Goal: Task Accomplishment & Management: Complete application form

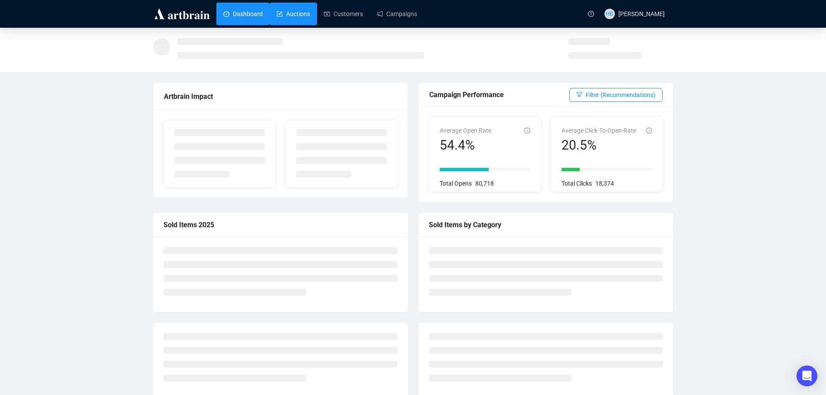
drag, startPoint x: 0, startPoint y: 0, endPoint x: 292, endPoint y: 14, distance: 292.0
click at [292, 14] on link "Auctions" at bounding box center [293, 14] width 33 height 23
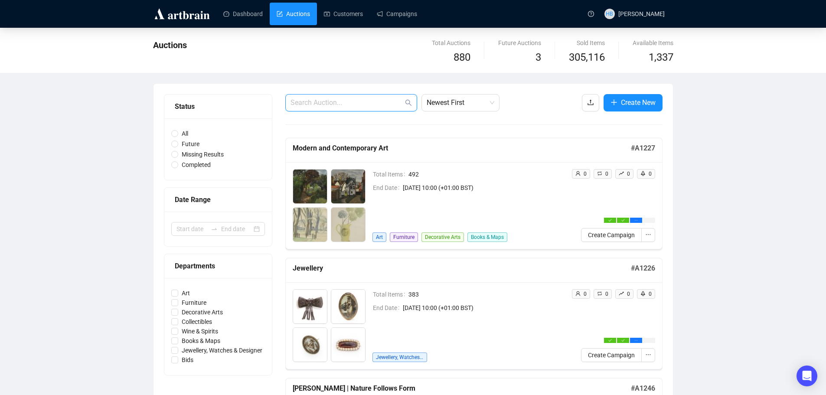
click at [303, 105] on input "text" at bounding box center [346, 103] width 113 height 10
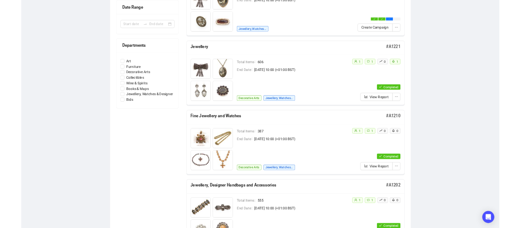
scroll to position [187, 0]
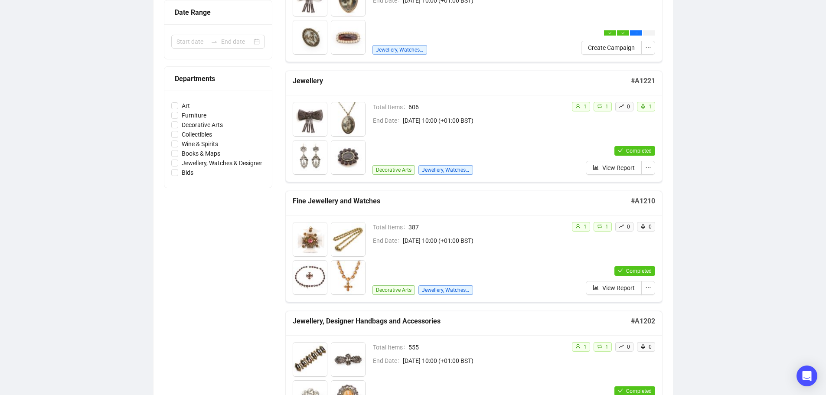
type input "jewellery"
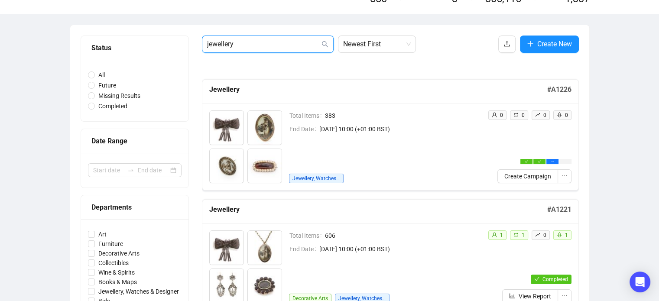
scroll to position [0, 0]
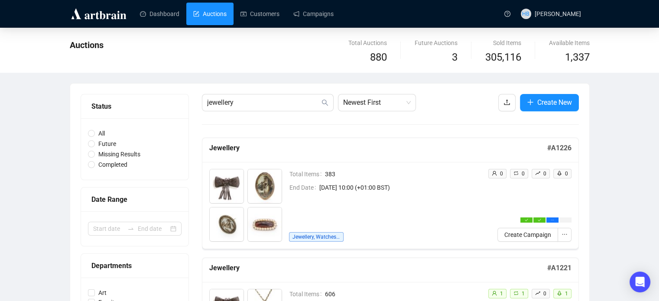
click at [217, 5] on link "Auctions" at bounding box center [209, 14] width 33 height 23
click at [286, 102] on input "jewellery" at bounding box center [263, 103] width 113 height 10
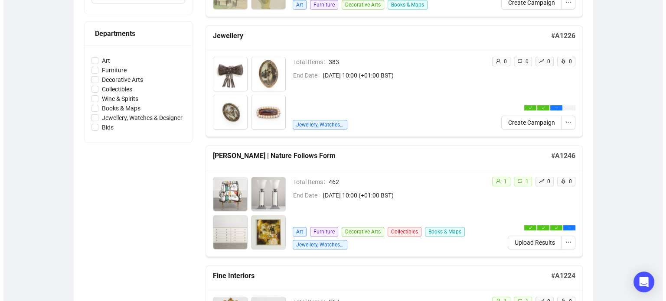
scroll to position [233, 0]
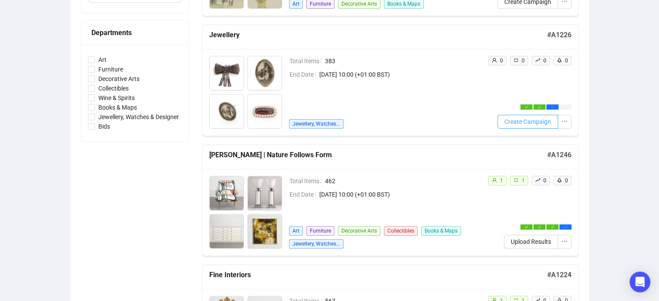
click at [531, 120] on span "Create Campaign" at bounding box center [528, 122] width 47 height 10
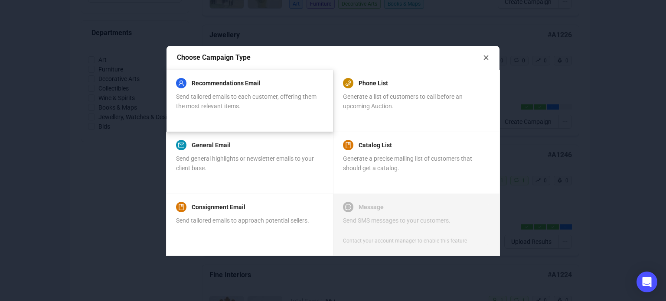
click at [271, 102] on div "Send tailored emails to each customer, offering them the most relevant items." at bounding box center [249, 101] width 147 height 19
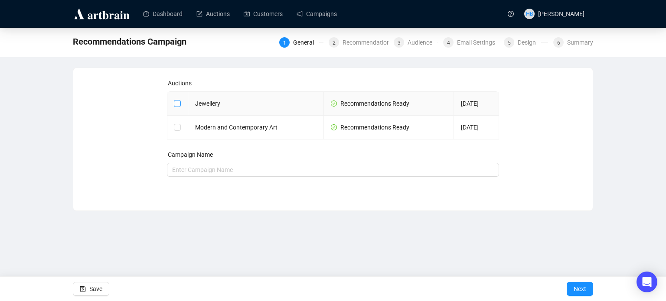
click at [177, 102] on input "checkbox" at bounding box center [177, 103] width 6 height 6
checkbox input "true"
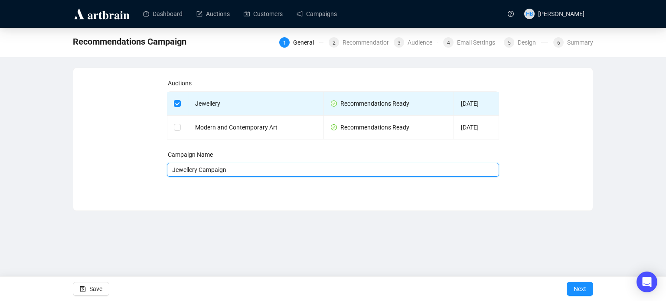
click at [264, 172] on input "Jewellery Campaign" at bounding box center [333, 170] width 332 height 14
type input "Jewellery Campaign - [DATE]"
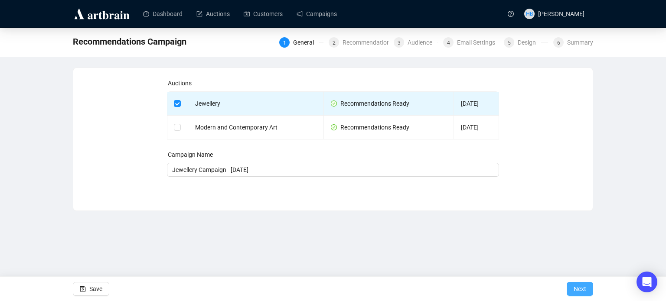
click at [584, 287] on span "Next" at bounding box center [579, 289] width 13 height 24
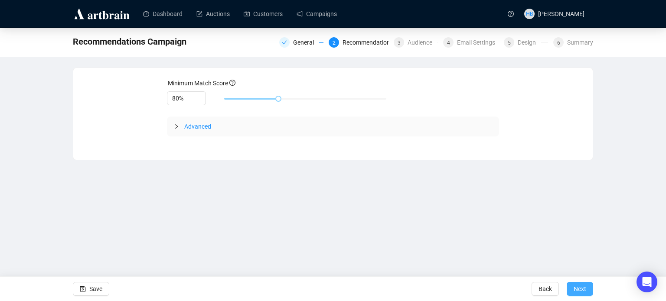
click at [572, 285] on button "Next" at bounding box center [580, 289] width 26 height 14
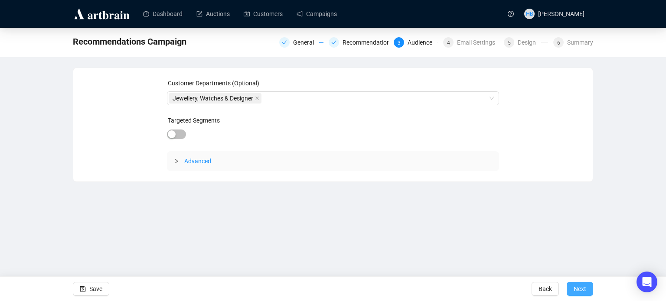
click at [583, 288] on span "Next" at bounding box center [579, 289] width 13 height 24
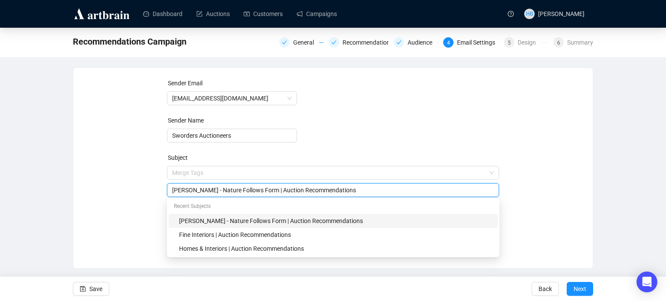
drag, startPoint x: 259, startPoint y: 176, endPoint x: 170, endPoint y: 193, distance: 91.0
click at [170, 193] on div "[PERSON_NAME] - Nature Follows Form | Auction Recommendations" at bounding box center [333, 190] width 332 height 14
type input "Jewellery | Auction Recommendations"
click at [137, 204] on div "Sender Email [EMAIL_ADDRESS][DOMAIN_NAME] Sender Name Sworders Auctioneers Subj…" at bounding box center [333, 161] width 498 height 166
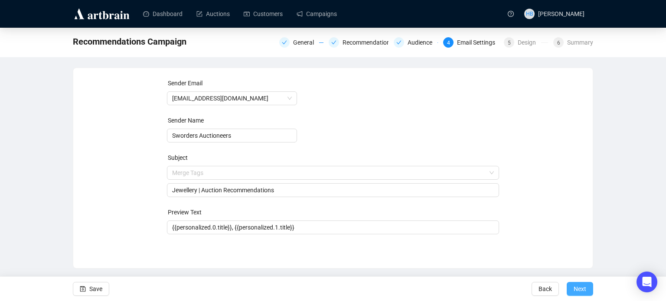
click at [576, 289] on span "Next" at bounding box center [579, 289] width 13 height 24
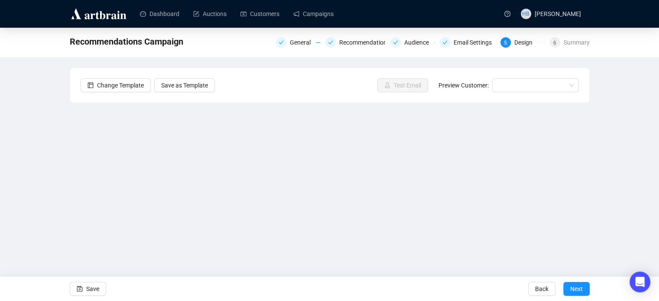
scroll to position [21, 0]
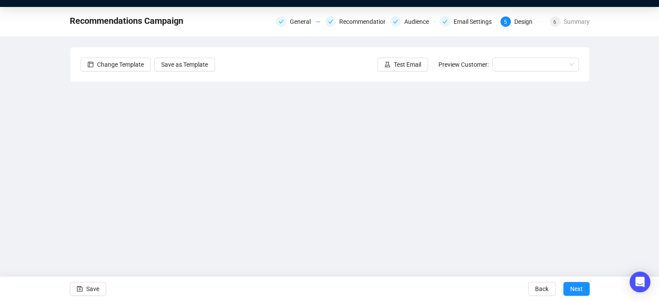
click at [630, 104] on div "Recommendations Campaign General Recommendations Audience Email Settings 5 Desi…" at bounding box center [329, 153] width 659 height 292
click at [95, 291] on span "Save" at bounding box center [92, 289] width 13 height 24
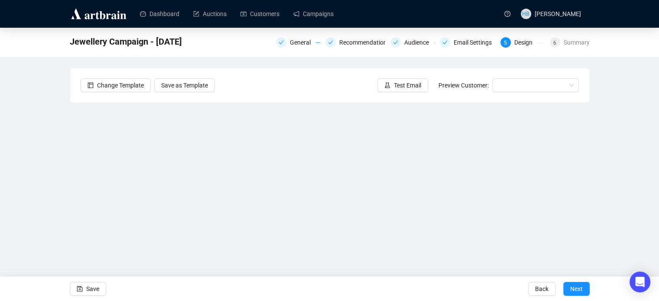
click at [54, 209] on div "Jewellery Campaign - [DATE] General Recommendations Audience Email Settings 5 D…" at bounding box center [329, 174] width 659 height 292
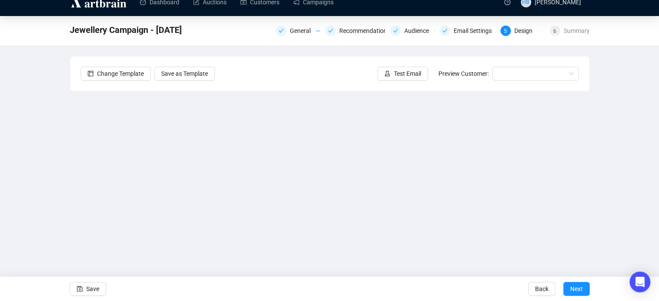
click at [631, 150] on div "Jewellery Campaign - [DATE] General Recommendations Audience Email Settings 5 D…" at bounding box center [329, 162] width 659 height 292
click at [400, 67] on button "Test Email" at bounding box center [403, 74] width 51 height 14
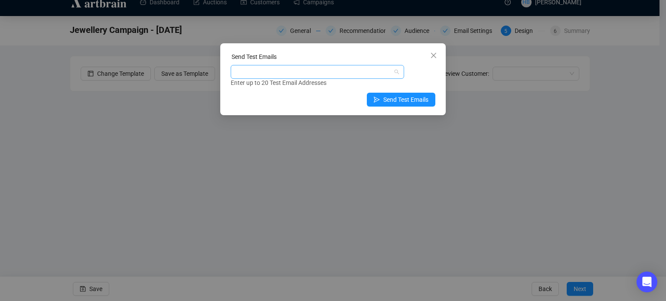
click at [282, 71] on div at bounding box center [312, 72] width 161 height 12
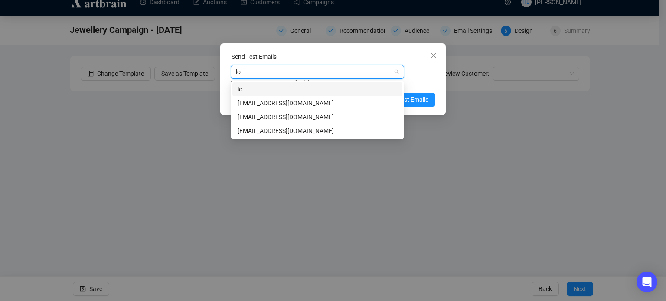
type input "[PERSON_NAME]"
click at [291, 101] on div "[EMAIL_ADDRESS][DOMAIN_NAME]" at bounding box center [318, 103] width 160 height 10
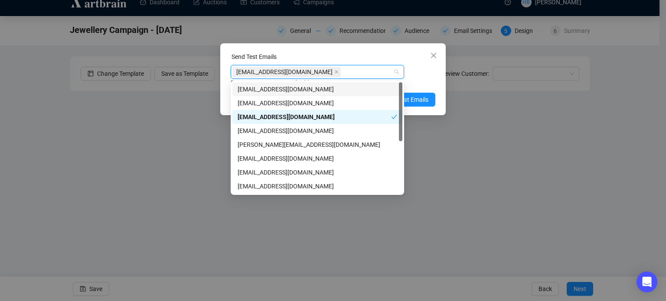
click at [431, 72] on div "[EMAIL_ADDRESS][DOMAIN_NAME] Enter up to 20 Test Email Addresses" at bounding box center [333, 76] width 205 height 23
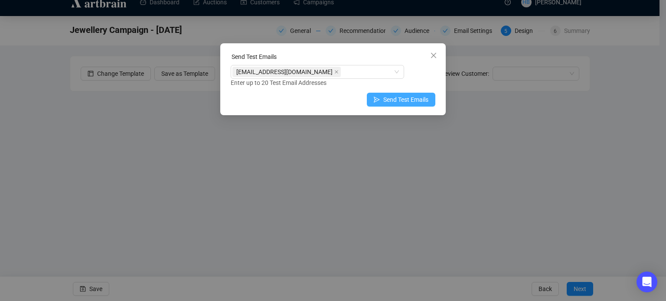
click at [408, 98] on span "Send Test Emails" at bounding box center [405, 100] width 45 height 10
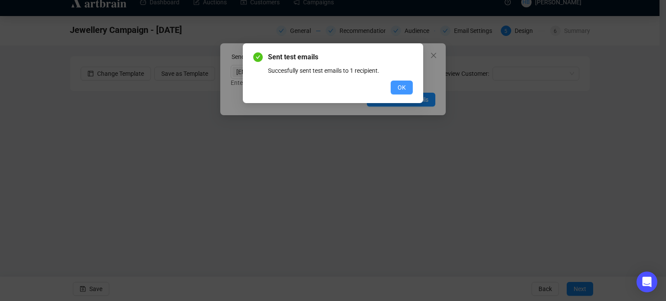
click at [404, 89] on span "OK" at bounding box center [401, 88] width 8 height 10
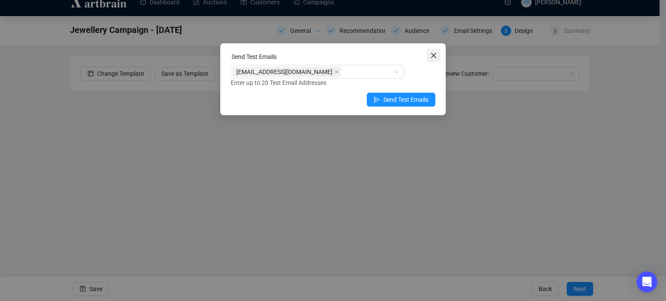
click at [434, 56] on icon "close" at bounding box center [433, 55] width 5 height 5
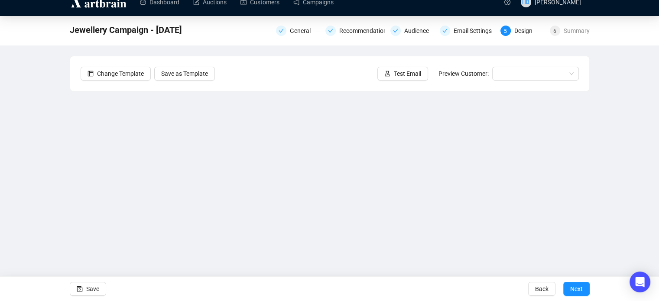
click at [628, 160] on div "Jewellery Campaign - [DATE] General Recommendations Audience Email Settings 5 D…" at bounding box center [329, 162] width 659 height 292
click at [70, 205] on iframe at bounding box center [330, 199] width 520 height 217
click at [624, 128] on div "Jewellery Campaign - [DATE] General Recommendations Audience Email Settings 5 D…" at bounding box center [329, 162] width 659 height 292
click at [626, 147] on div "Jewellery Campaign - [DATE] General Recommendations Audience Email Settings 5 D…" at bounding box center [329, 162] width 659 height 292
click at [616, 176] on div "Jewellery Campaign - [DATE] General Recommendations Audience Email Settings 5 D…" at bounding box center [329, 162] width 659 height 292
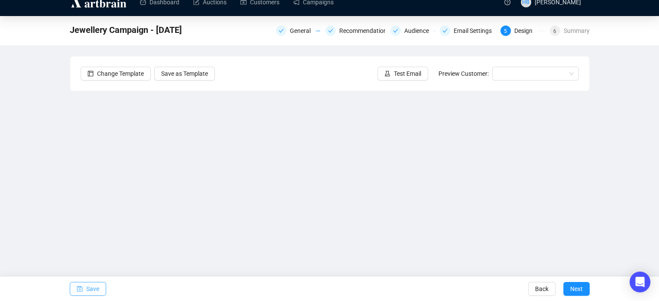
click at [94, 282] on span "Save" at bounding box center [92, 289] width 13 height 24
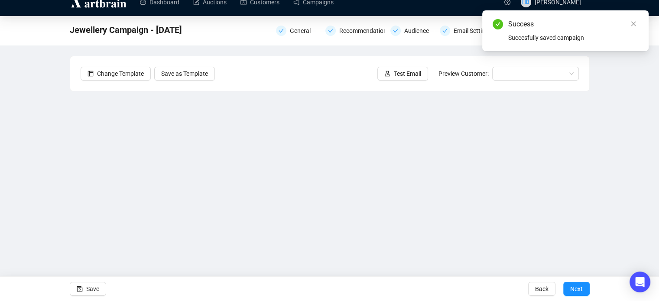
scroll to position [0, 0]
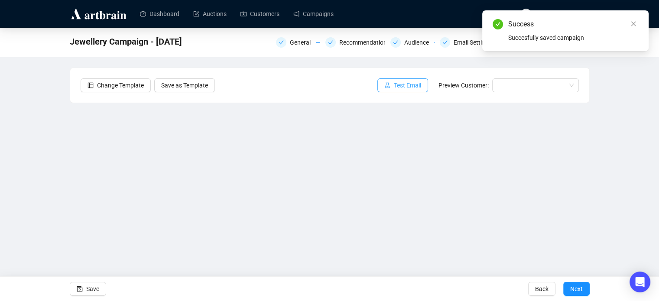
click at [399, 89] on span "Test Email" at bounding box center [407, 86] width 27 height 10
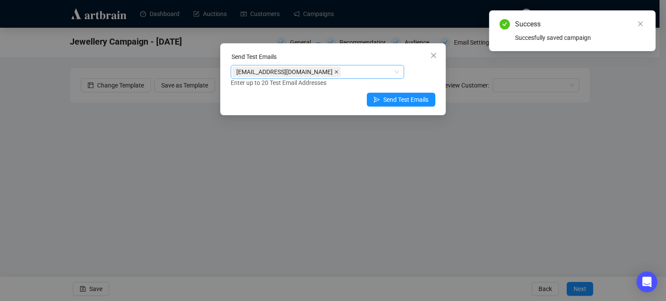
click at [335, 71] on icon "close" at bounding box center [336, 71] width 3 height 3
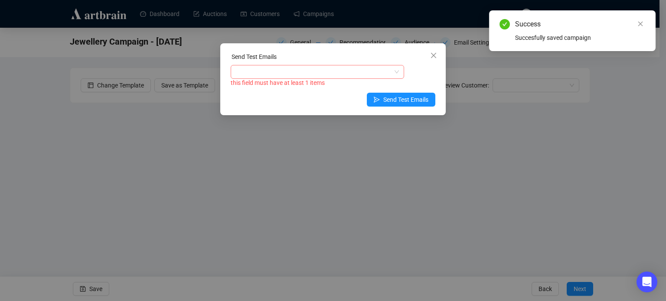
click at [321, 71] on div at bounding box center [312, 72] width 161 height 12
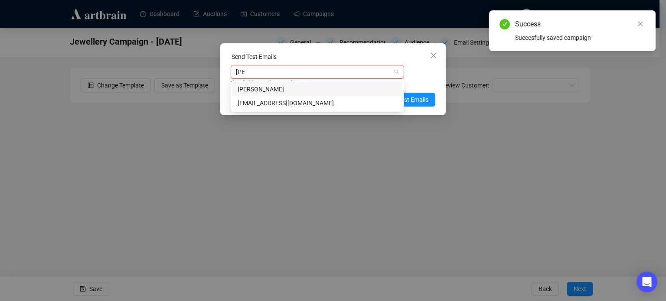
type input "laur"
click at [316, 102] on div "[EMAIL_ADDRESS][DOMAIN_NAME]" at bounding box center [318, 103] width 160 height 10
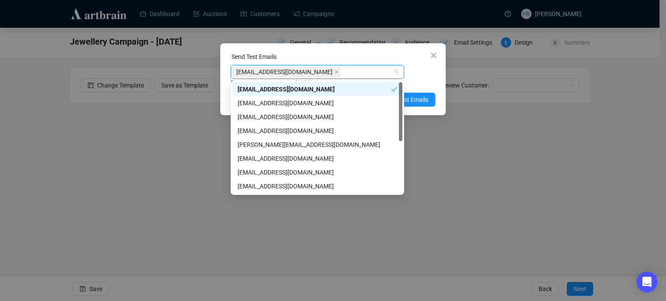
click at [427, 76] on div "[EMAIL_ADDRESS][DOMAIN_NAME] Enter up to 20 Test Email Addresses" at bounding box center [333, 76] width 205 height 23
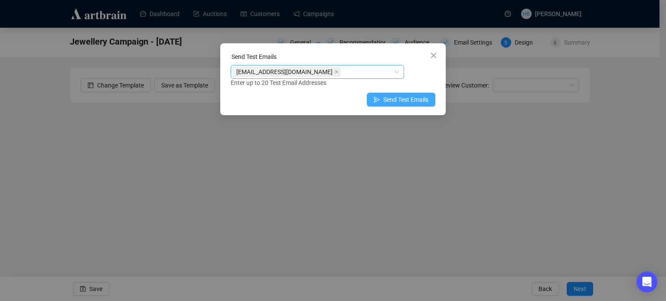
click at [418, 100] on span "Send Test Emails" at bounding box center [405, 100] width 45 height 10
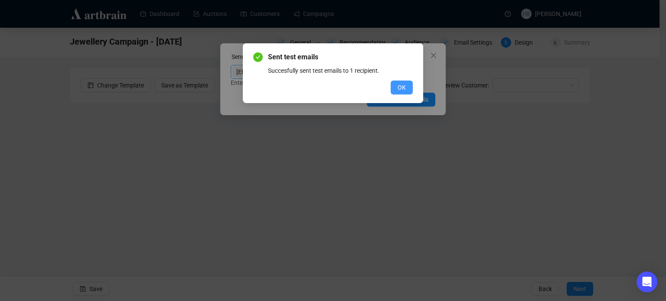
click at [409, 88] on button "OK" at bounding box center [402, 88] width 22 height 14
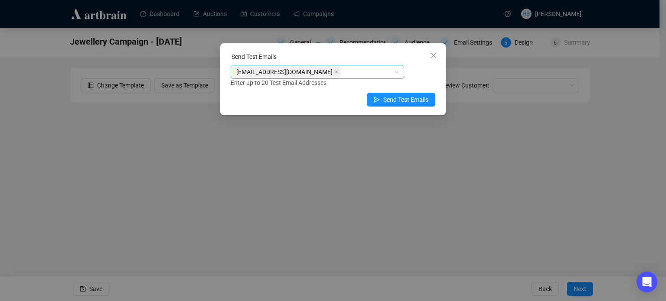
click at [646, 170] on div "Send Test Emails [EMAIL_ADDRESS][DOMAIN_NAME] Enter up to 20 Test Email Address…" at bounding box center [333, 150] width 666 height 301
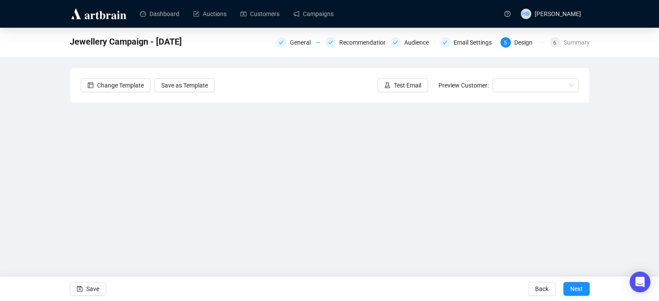
click at [42, 146] on div "Jewellery Campaign - [DATE] General Recommendations Audience Email Settings 5 D…" at bounding box center [329, 174] width 659 height 292
click at [630, 151] on div "Jewellery Campaign - [DATE] General Recommendations Audience Email Settings 5 D…" at bounding box center [329, 174] width 659 height 292
